Goal: Task Accomplishment & Management: Complete application form

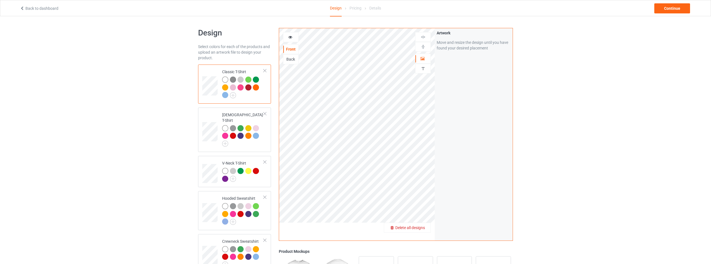
click at [414, 231] on div "Delete all designs" at bounding box center [407, 228] width 46 height 6
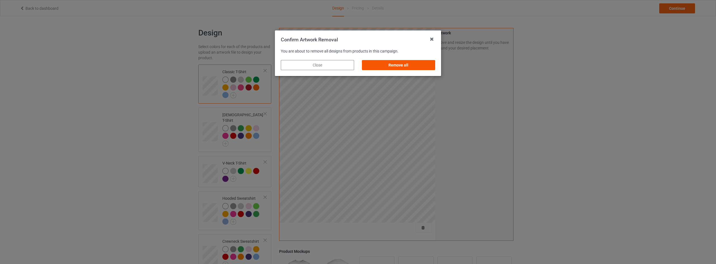
click at [397, 62] on div "Remove all" at bounding box center [398, 65] width 73 height 10
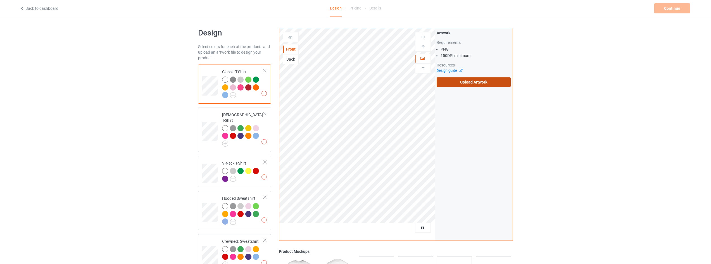
click at [465, 80] on label "Upload Artwork" at bounding box center [474, 82] width 74 height 10
click at [0, 0] on input "Upload Artwork" at bounding box center [0, 0] width 0 height 0
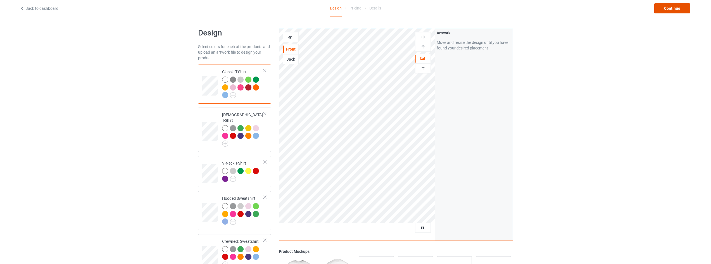
click at [674, 11] on div "Continue" at bounding box center [673, 8] width 36 height 10
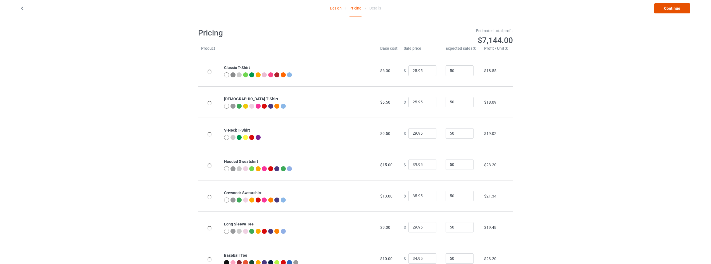
click at [674, 10] on link "Continue" at bounding box center [673, 8] width 36 height 10
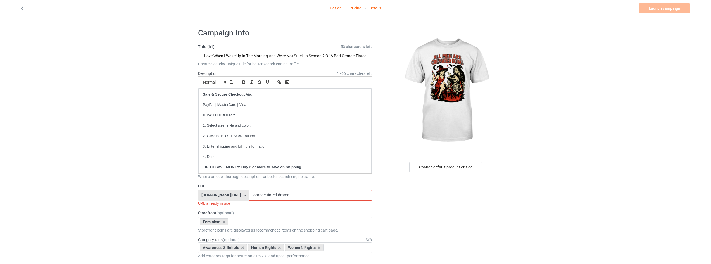
click at [363, 56] on input "I Love When I Wake Up In The Morning And We're Not Stuck In Season 2 Of A Bad O…" at bounding box center [285, 56] width 174 height 11
paste input "Human Rights Shirt, Rights Shirt for Women, Women's Rights, Feminist"
click at [246, 55] on input "All Men Are Cremated EqualHuman Rights Shirt, Rights Shirt for Women, Women's R…" at bounding box center [285, 56] width 174 height 11
type input "All Men Are Cremated Equal, Human Rights Shirt, Rights Shirt for Women, Women's…"
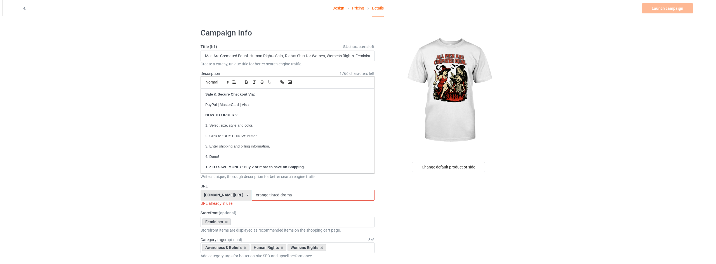
scroll to position [0, 0]
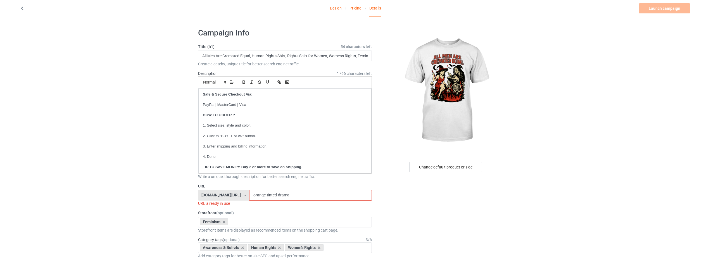
drag, startPoint x: 312, startPoint y: 194, endPoint x: 146, endPoint y: 194, distance: 166.3
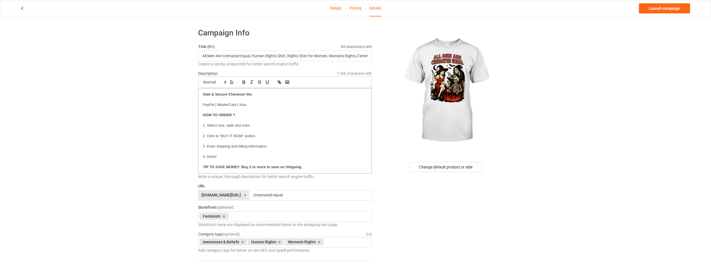
click at [264, 198] on input "creamated-equal" at bounding box center [310, 195] width 122 height 11
type input "cremated-equal"
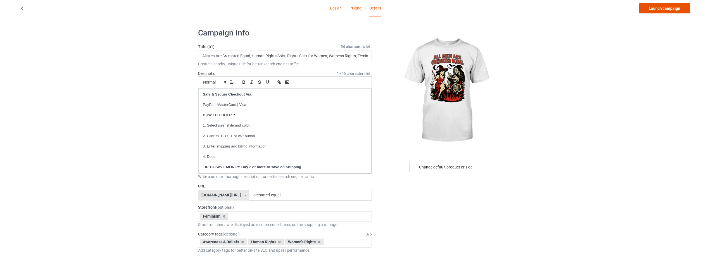
click at [664, 6] on link "Launch campaign" at bounding box center [664, 8] width 51 height 10
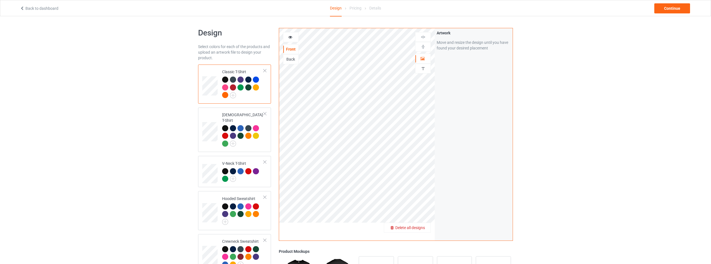
click at [421, 227] on span "Delete all designs" at bounding box center [411, 228] width 30 height 4
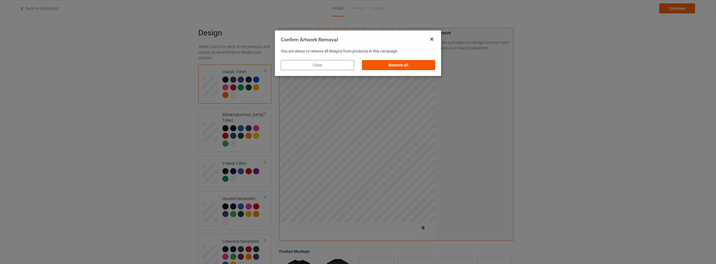
click at [400, 63] on div "Remove all" at bounding box center [398, 65] width 73 height 10
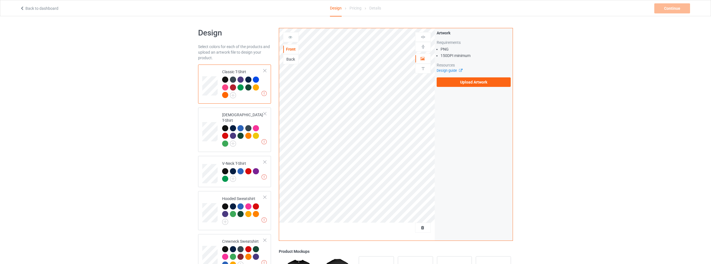
click at [463, 75] on div "Artwork Requirements PNG 150 DPI minimum Resources Design guide Upload Artwork" at bounding box center [474, 58] width 74 height 57
click at [468, 80] on label "Upload Artwork" at bounding box center [474, 82] width 74 height 10
click at [0, 0] on input "Upload Artwork" at bounding box center [0, 0] width 0 height 0
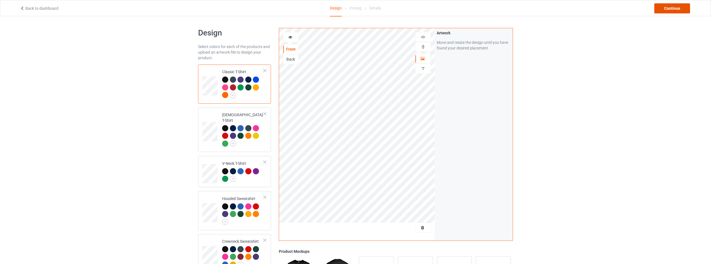
click at [670, 11] on div "Continue" at bounding box center [673, 8] width 36 height 10
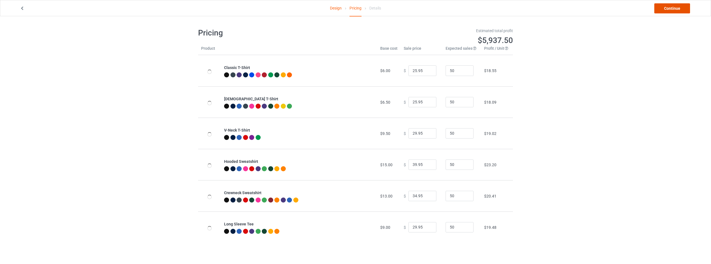
click at [671, 10] on link "Continue" at bounding box center [673, 8] width 36 height 10
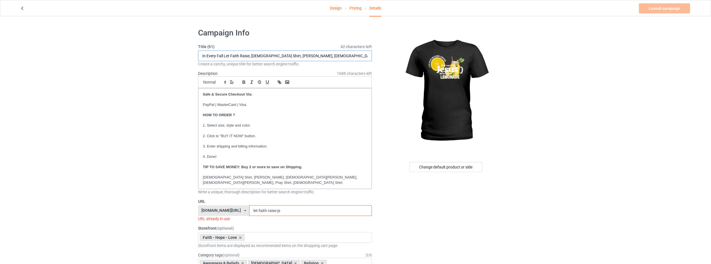
click at [248, 54] on input "In Every Fall Let Faith Raise, God Shirt, Faith Shirt, Christian Shirt, Jesus S…" at bounding box center [285, 56] width 174 height 11
drag, startPoint x: 249, startPoint y: 55, endPoint x: 166, endPoint y: 49, distance: 82.9
type input "Life Gave Me Some Lemons, But My Jesus, He Be Makin' Lemonade, God Shirt, Faith…"
drag, startPoint x: 281, startPoint y: 206, endPoint x: 555, endPoint y: 180, distance: 275.2
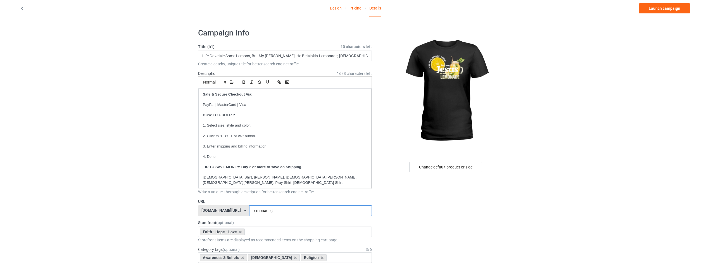
type input "lemonade-js"
click at [664, 8] on link "Launch campaign" at bounding box center [664, 8] width 51 height 10
